Goal: Task Accomplishment & Management: Use online tool/utility

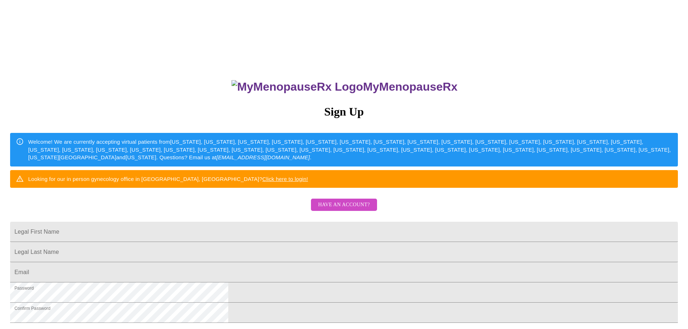
click at [351, 210] on span "Have an account?" at bounding box center [344, 205] width 52 height 9
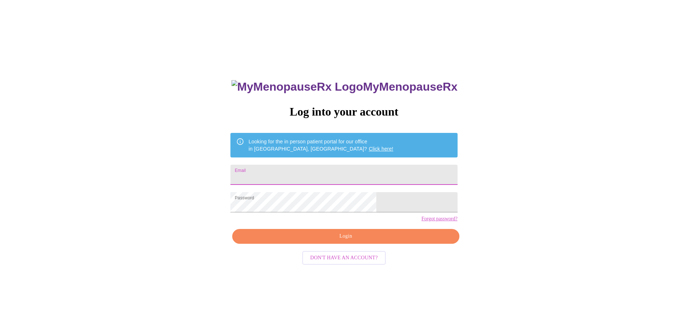
click at [340, 173] on input "Email" at bounding box center [344, 175] width 227 height 20
type input "[EMAIL_ADDRESS][DOMAIN_NAME]"
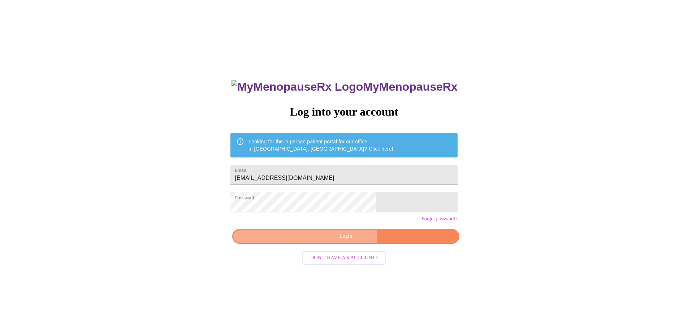
click at [323, 241] on span "Login" at bounding box center [346, 236] width 210 height 9
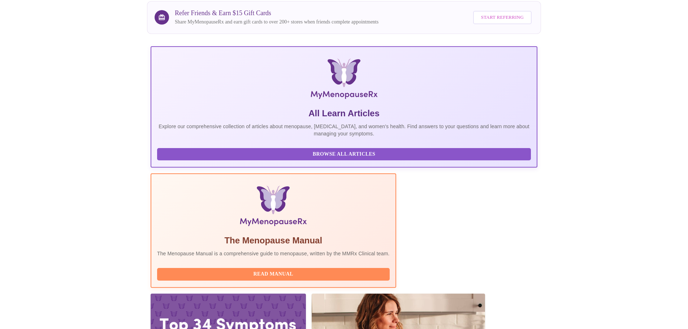
scroll to position [66, 0]
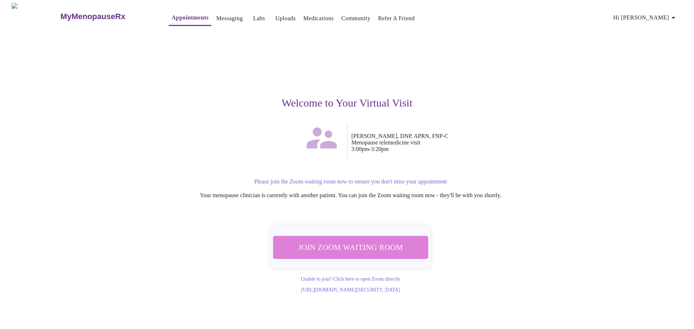
click at [352, 245] on span "Join Zoom Waiting Room" at bounding box center [351, 247] width 136 height 13
